Goal: Information Seeking & Learning: Learn about a topic

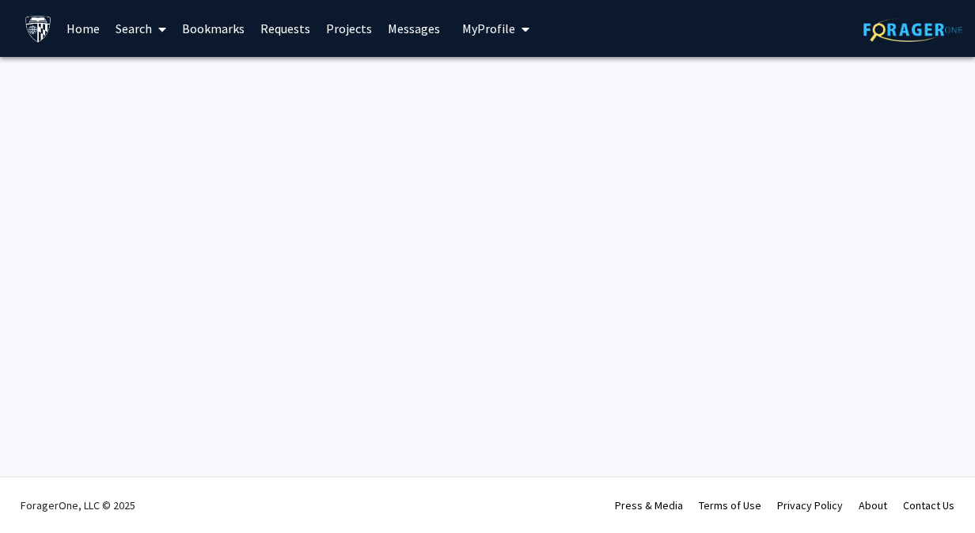
click at [164, 30] on icon at bounding box center [162, 29] width 8 height 13
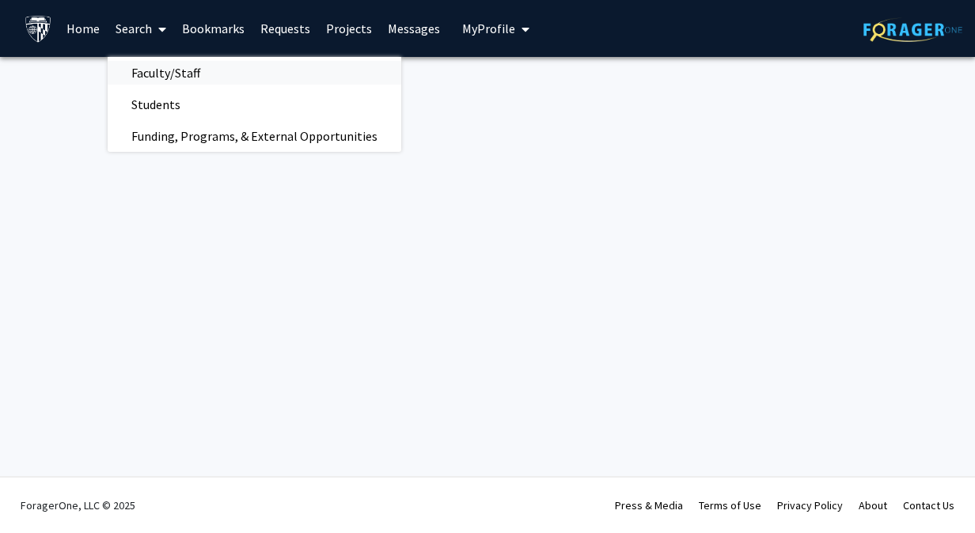
click at [159, 75] on span "Faculty/Staff" at bounding box center [166, 73] width 116 height 32
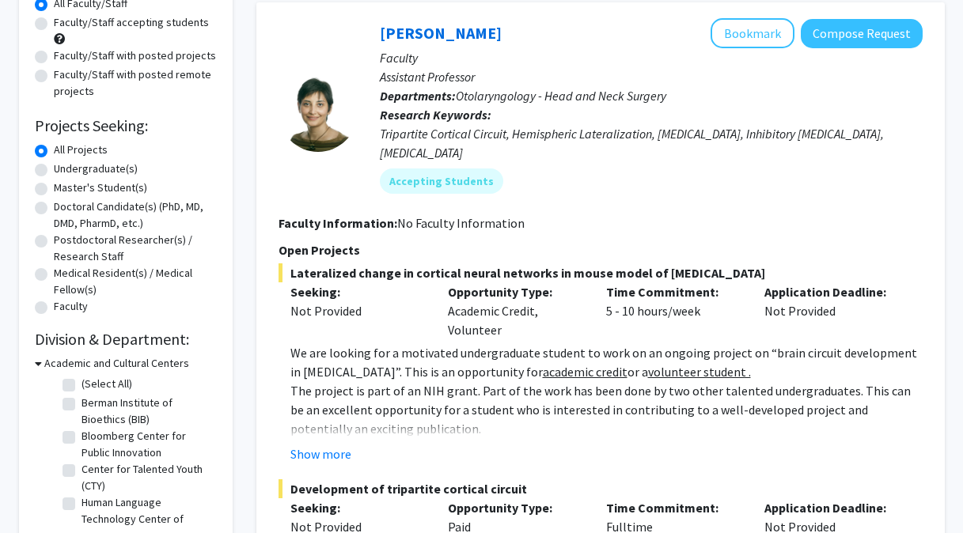
scroll to position [161, 0]
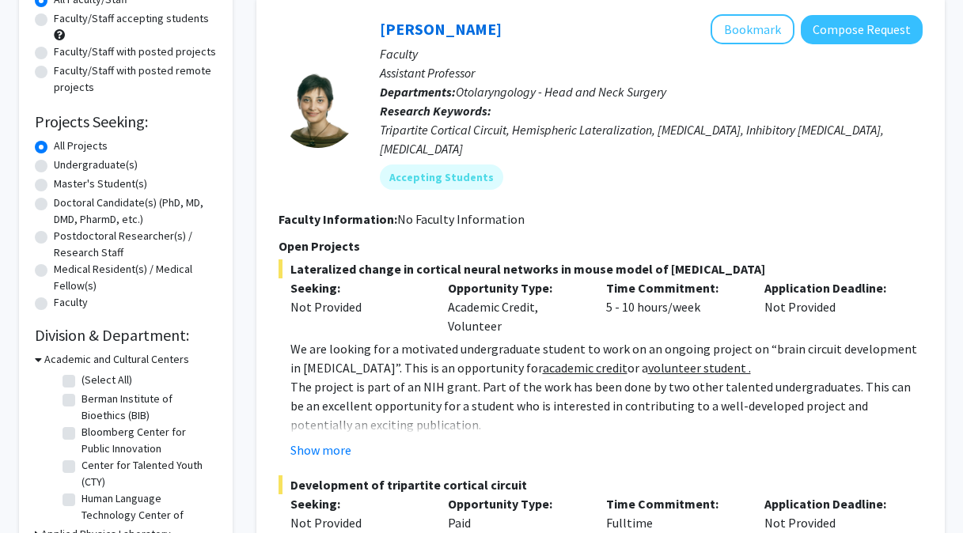
click at [54, 186] on label "Master's Student(s)" at bounding box center [100, 184] width 93 height 17
click at [54, 186] on input "Master's Student(s)" at bounding box center [59, 181] width 10 height 10
radio input "true"
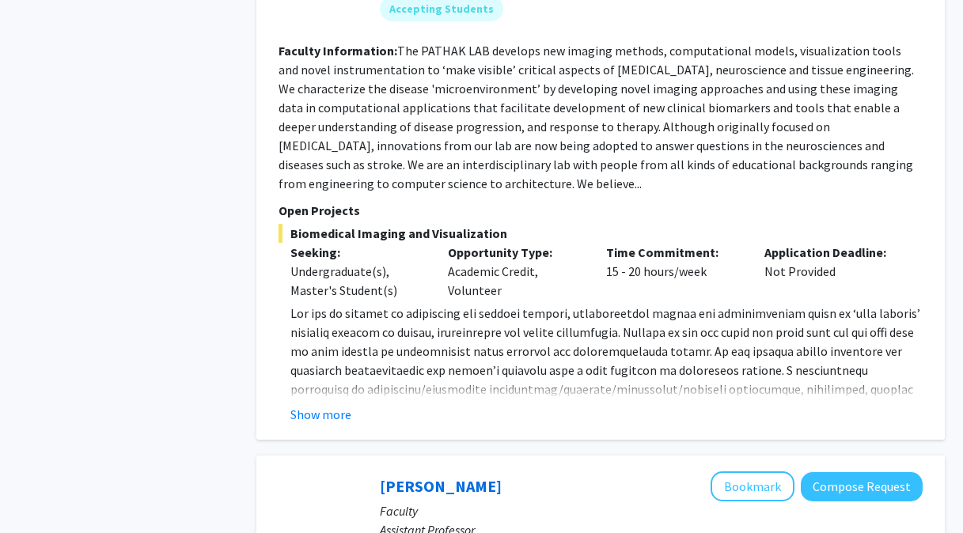
scroll to position [3658, 0]
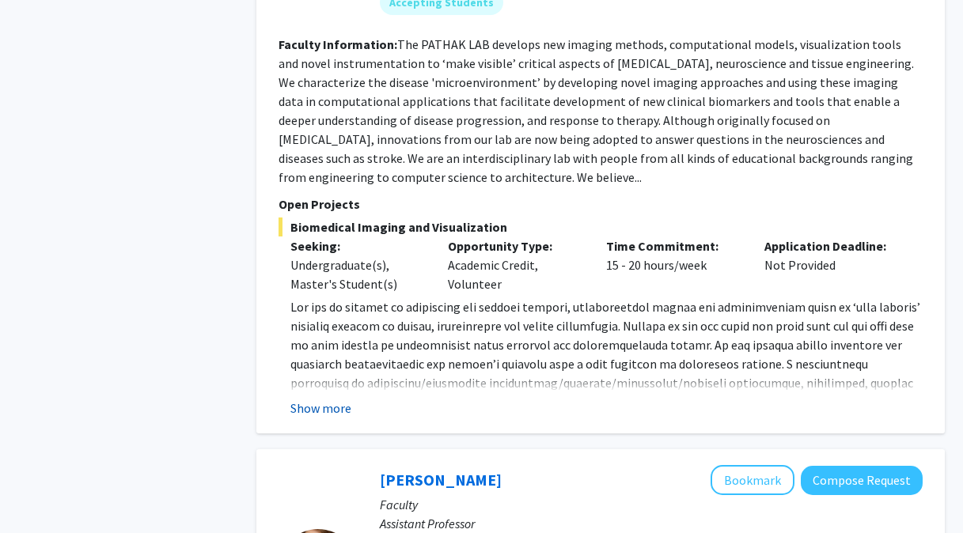
click at [335, 399] on button "Show more" at bounding box center [320, 408] width 61 height 19
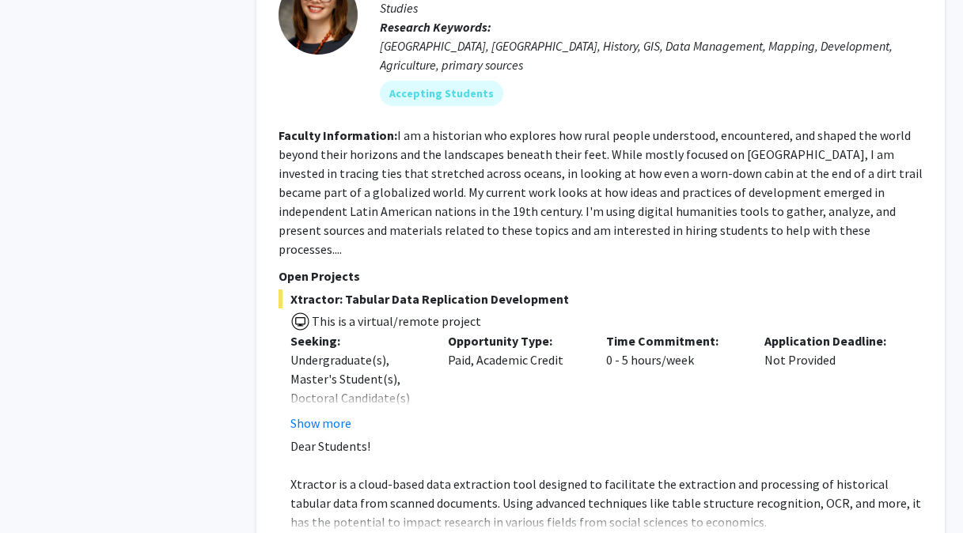
scroll to position [4317, 0]
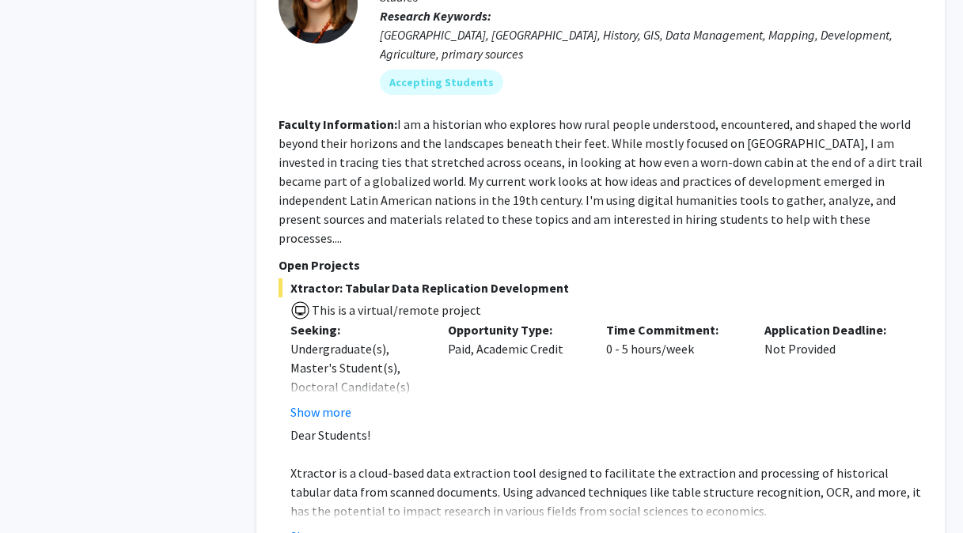
click at [335, 426] on fg-read-more "Dear Students! Xtractor is a cloud-based data extraction tool designed to facil…" at bounding box center [600, 486] width 644 height 120
click at [336, 527] on button "Show more" at bounding box center [320, 536] width 61 height 19
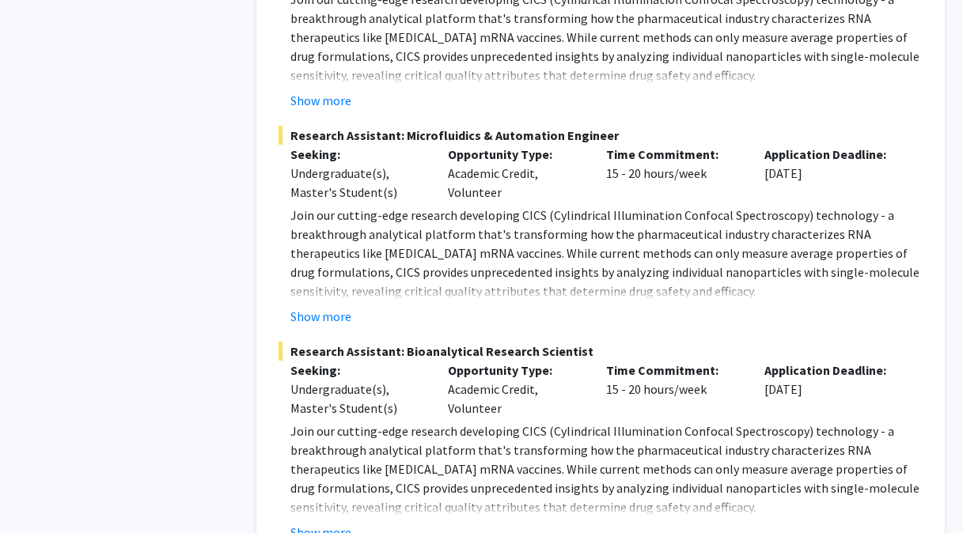
scroll to position [7818, 0]
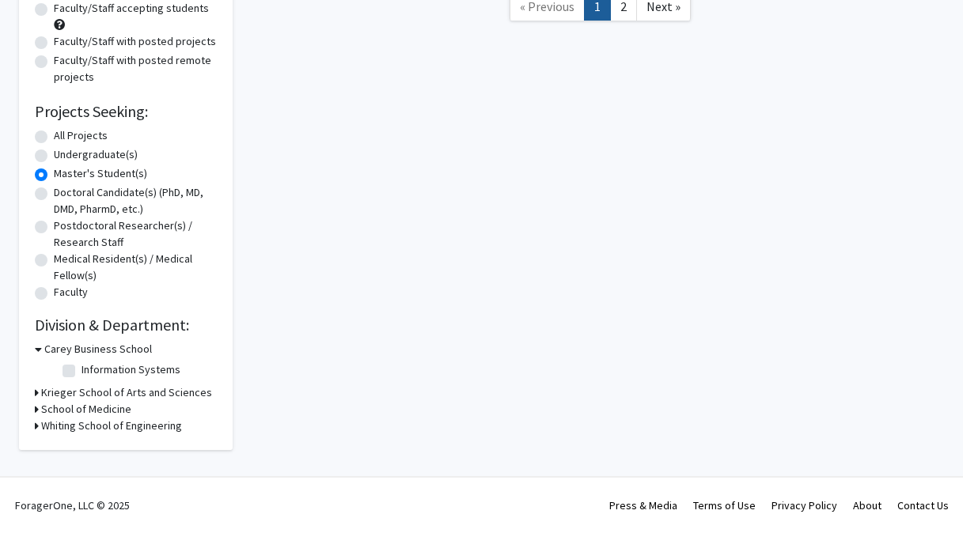
click at [622, 441] on div "Search « Previous 1 2 Next »" at bounding box center [600, 173] width 712 height 553
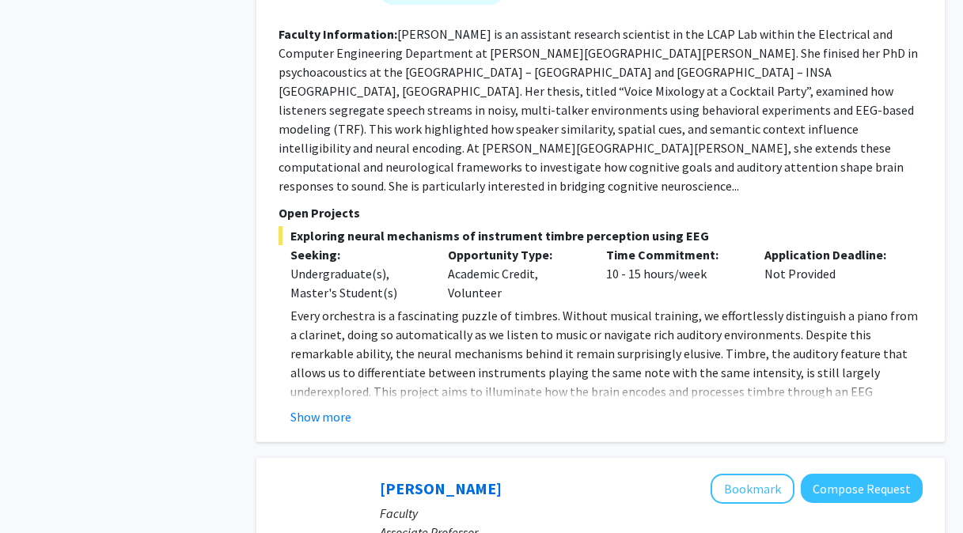
scroll to position [781, 0]
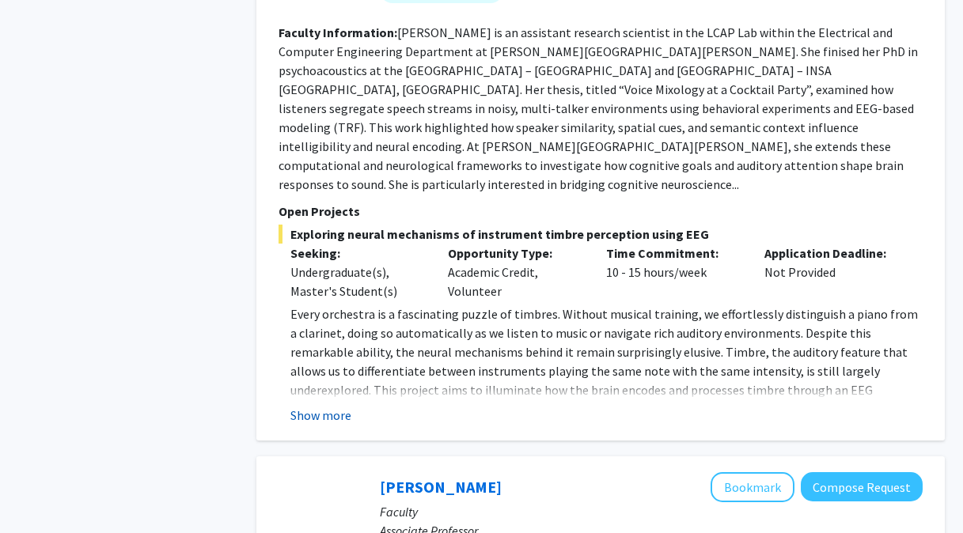
click at [335, 406] on button "Show more" at bounding box center [320, 415] width 61 height 19
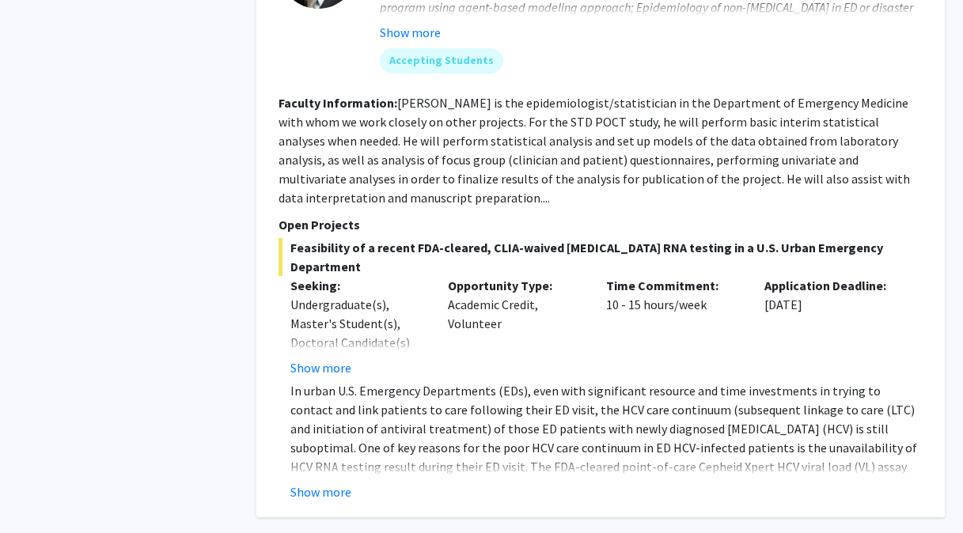
scroll to position [1894, 0]
click at [338, 482] on button "Show more" at bounding box center [320, 491] width 61 height 19
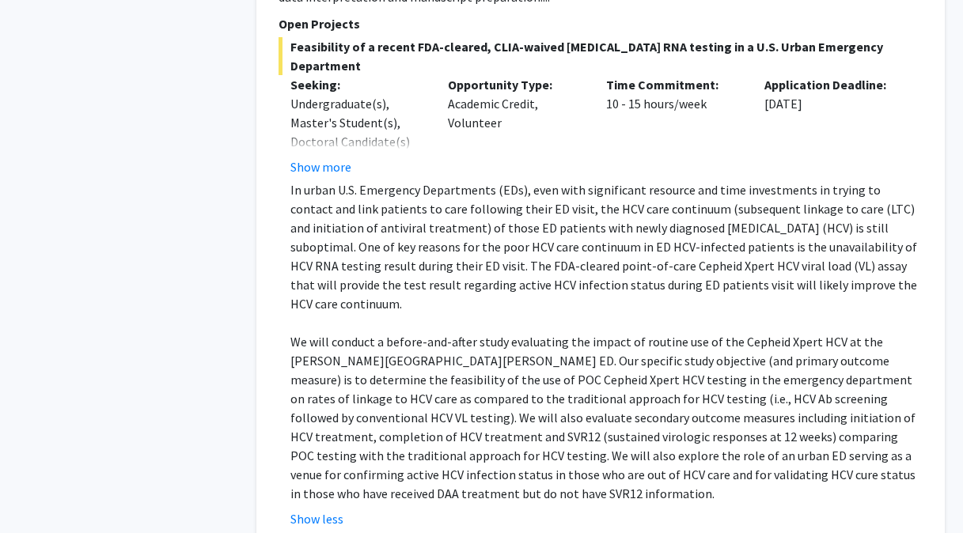
scroll to position [2186, 0]
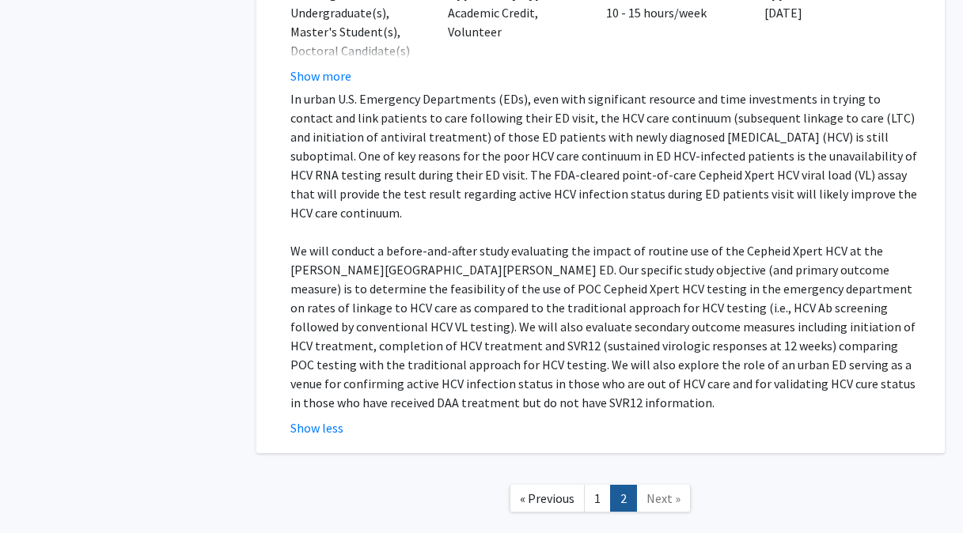
click at [599, 485] on link "1" at bounding box center [597, 499] width 27 height 28
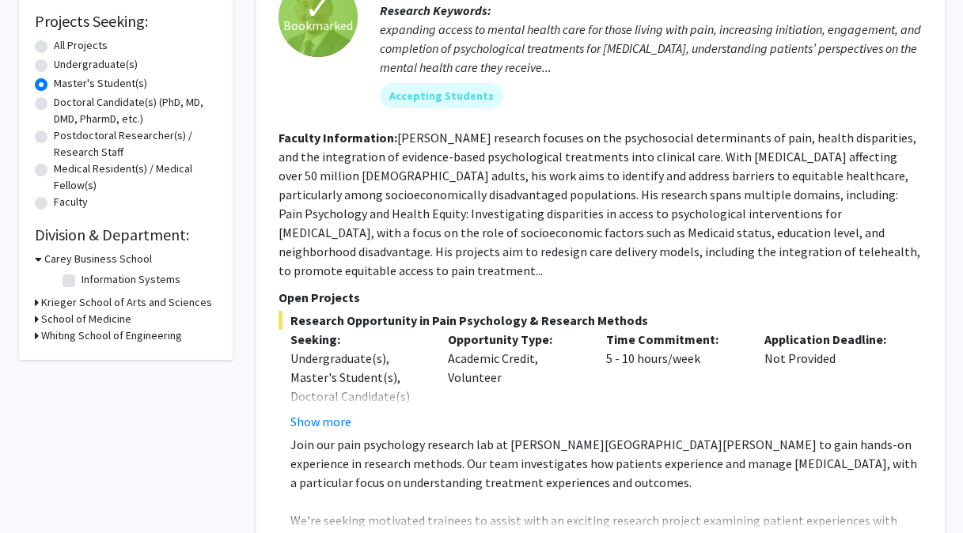
scroll to position [261, 0]
click at [341, 413] on button "Show more" at bounding box center [320, 422] width 61 height 19
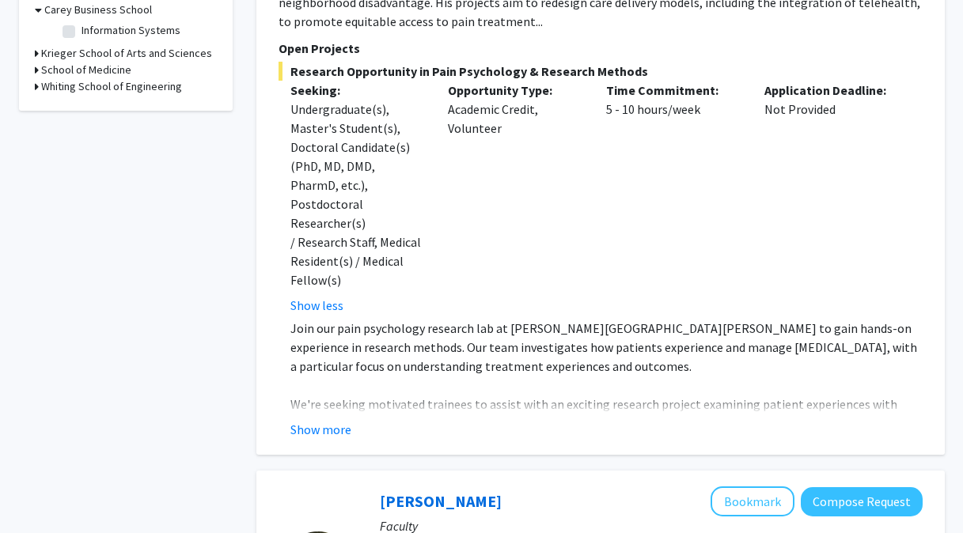
scroll to position [517, 0]
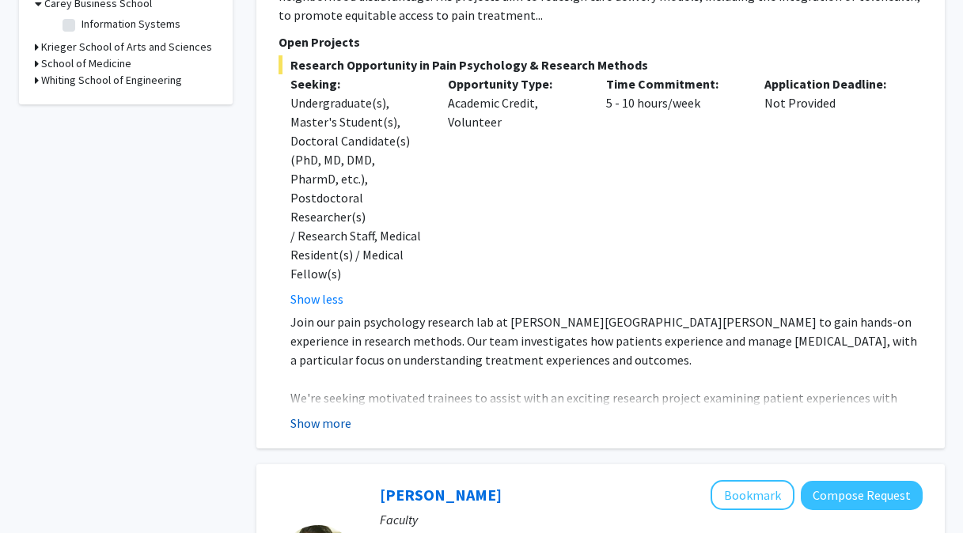
click at [335, 414] on button "Show more" at bounding box center [320, 423] width 61 height 19
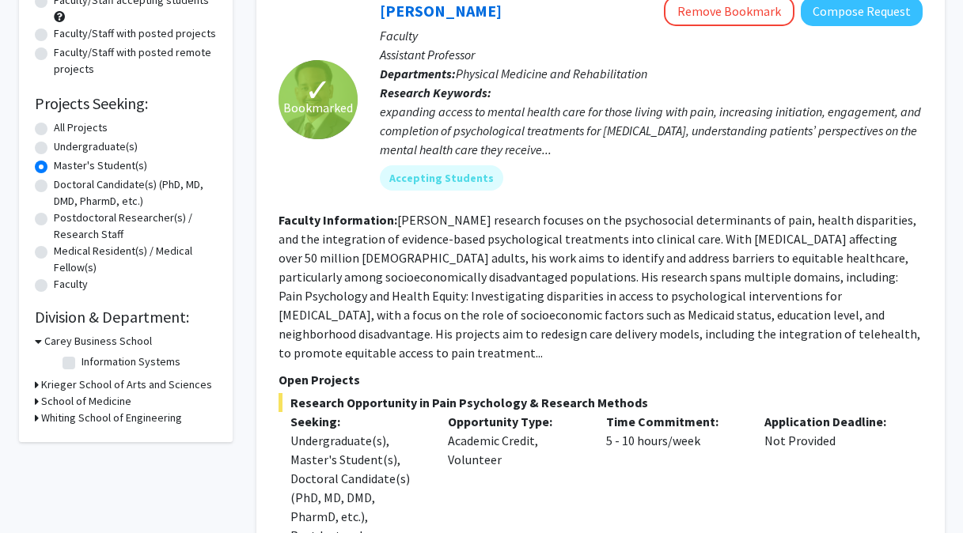
scroll to position [178, 0]
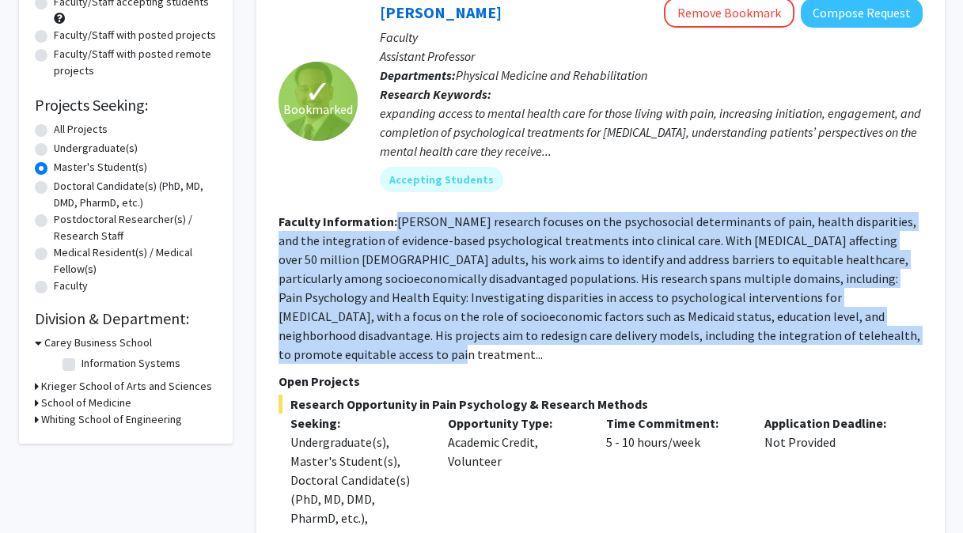
drag, startPoint x: 397, startPoint y: 221, endPoint x: 919, endPoint y: 332, distance: 533.7
click at [919, 332] on section "Faculty Information: [PERSON_NAME] research focuses on the psychosocial determi…" at bounding box center [600, 288] width 644 height 152
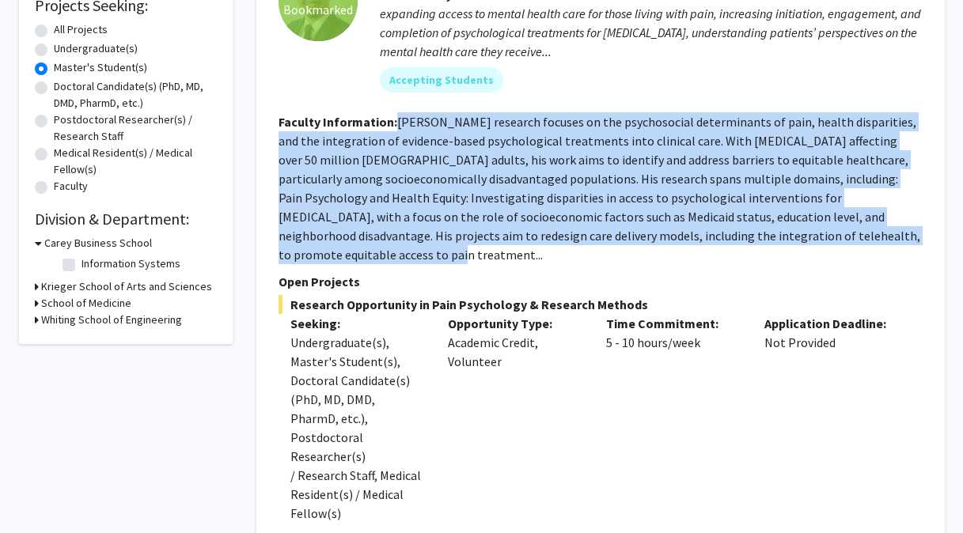
scroll to position [284, 0]
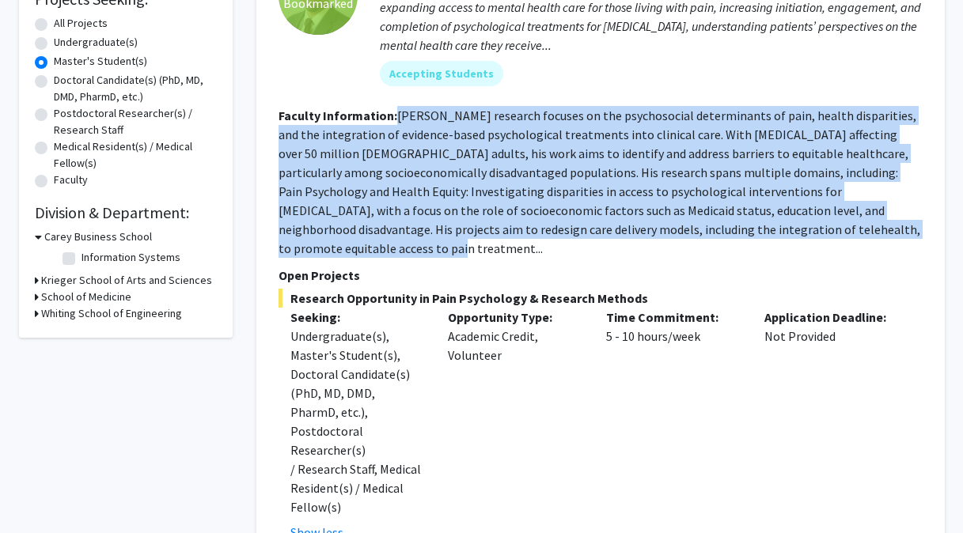
copy fg-read-more "[PERSON_NAME] research focuses on the psychosocial determinants of pain, health…"
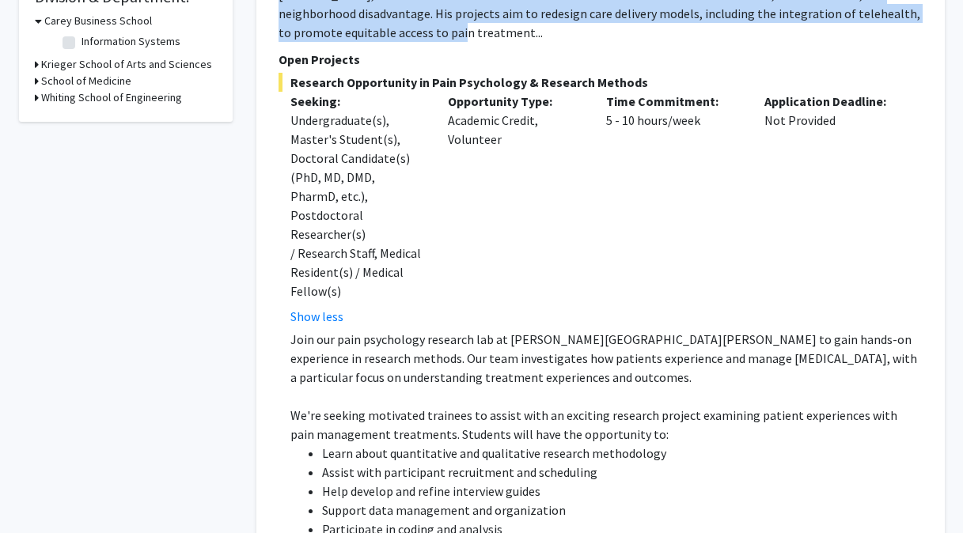
scroll to position [501, 0]
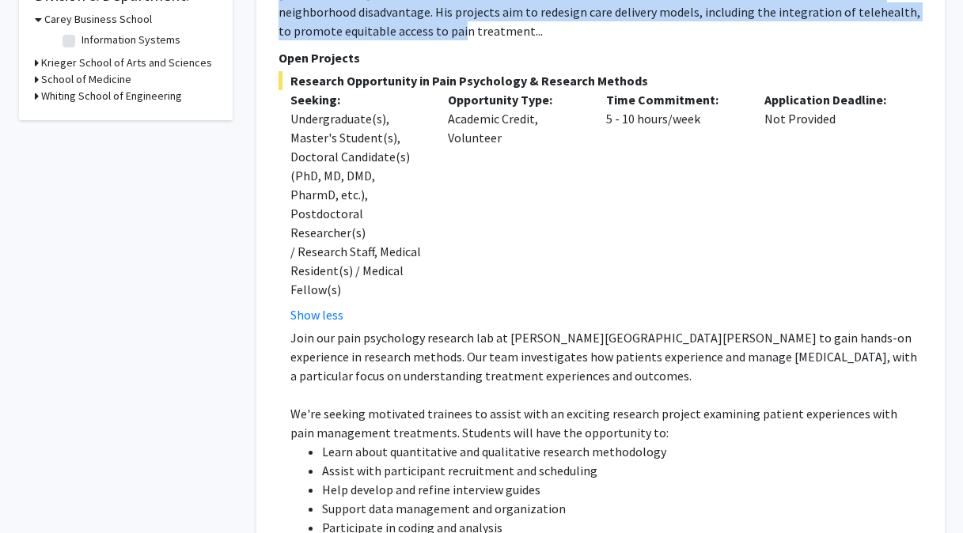
drag, startPoint x: 291, startPoint y: 64, endPoint x: 635, endPoint y: 60, distance: 344.1
click at [635, 71] on span "Research Opportunity in Pain Psychology & Research Methods" at bounding box center [600, 80] width 644 height 19
copy span "Research Opportunity in Pain Psychology & Research Methods"
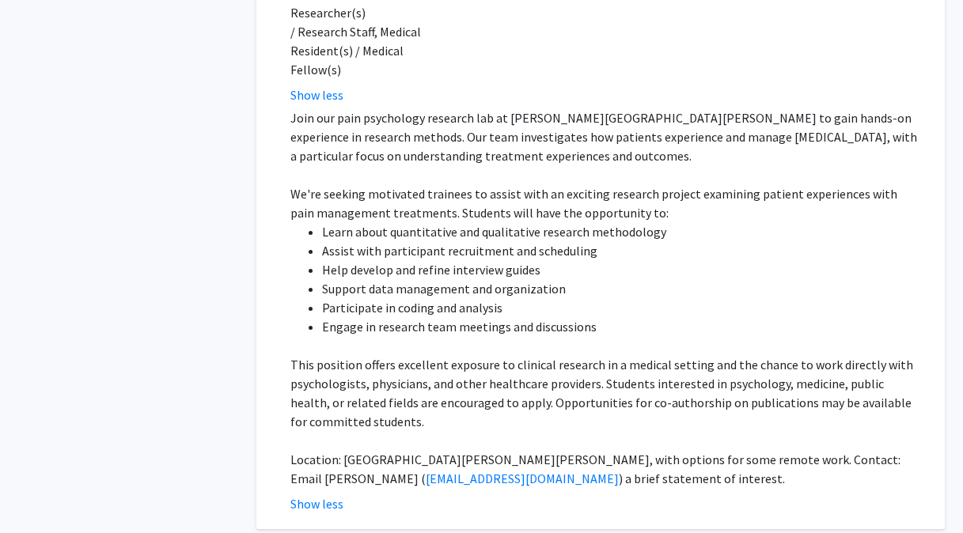
scroll to position [722, 0]
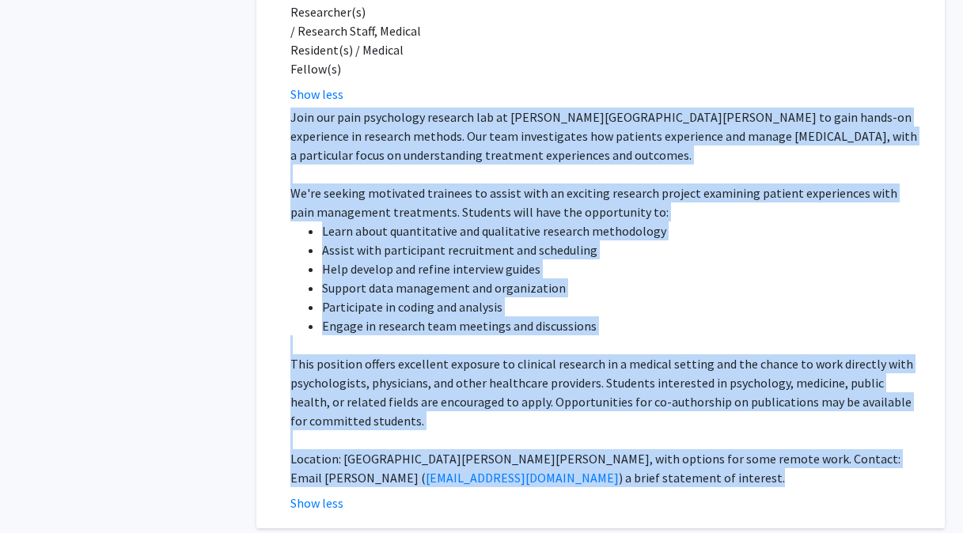
drag, startPoint x: 291, startPoint y: 63, endPoint x: 551, endPoint y: 420, distance: 441.6
click at [551, 420] on div "Join our pain psychology research lab at [PERSON_NAME][GEOGRAPHIC_DATA][PERSON_…" at bounding box center [606, 298] width 632 height 380
copy div "Join our pain psychology research lab at [PERSON_NAME][GEOGRAPHIC_DATA][PERSON_…"
